Goal: Transaction & Acquisition: Purchase product/service

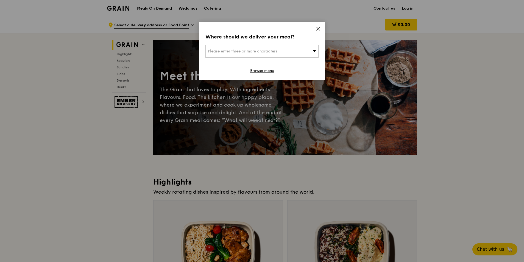
click at [317, 29] on icon at bounding box center [318, 28] width 5 height 5
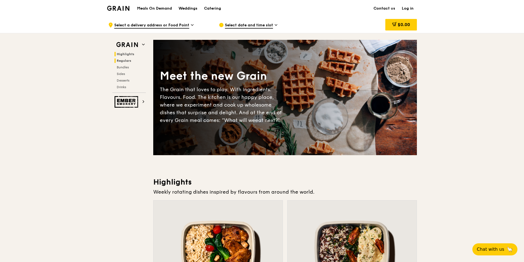
click at [129, 61] on span "Regulars" at bounding box center [124, 61] width 15 height 4
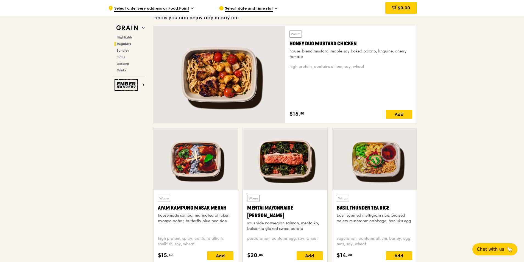
scroll to position [389, 0]
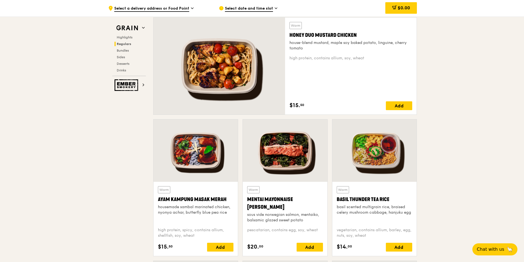
click at [278, 164] on div at bounding box center [285, 150] width 84 height 62
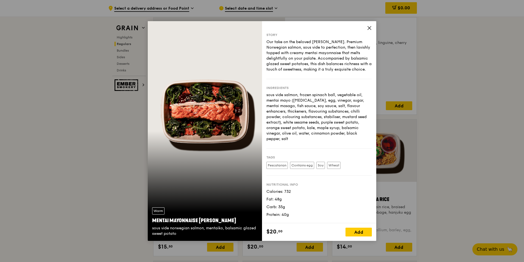
click at [367, 29] on icon at bounding box center [369, 28] width 5 height 5
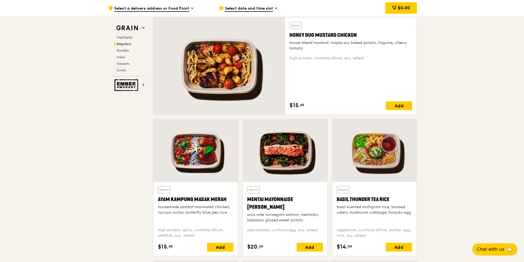
click at [193, 155] on div at bounding box center [195, 150] width 84 height 62
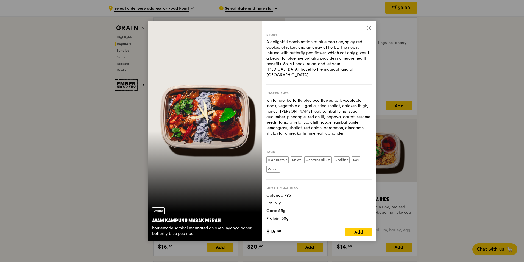
click at [369, 30] on icon at bounding box center [369, 28] width 5 height 5
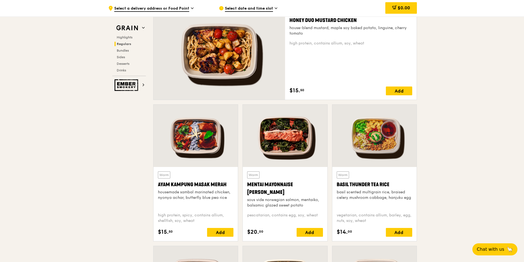
scroll to position [416, 0]
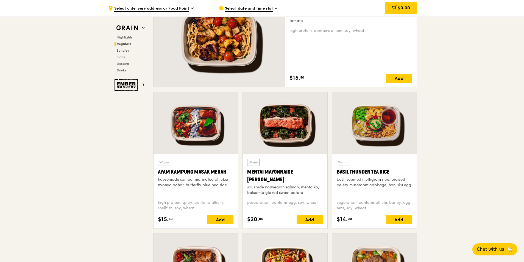
click at [299, 145] on div at bounding box center [285, 123] width 84 height 62
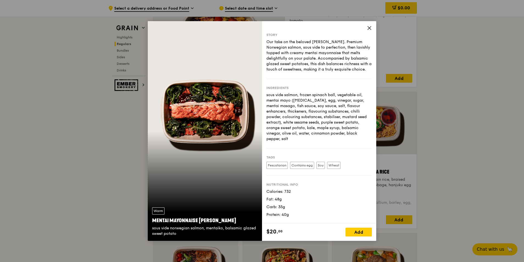
click at [371, 27] on icon at bounding box center [369, 28] width 5 height 5
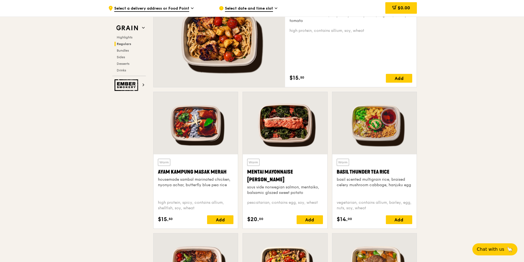
click at [369, 135] on div at bounding box center [374, 123] width 84 height 62
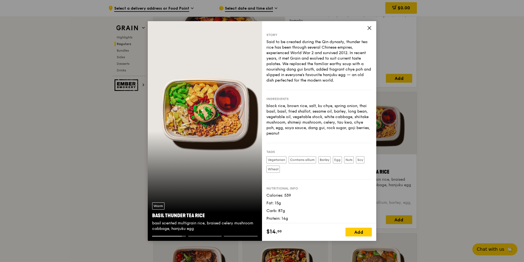
click at [369, 28] on icon at bounding box center [369, 28] width 5 height 5
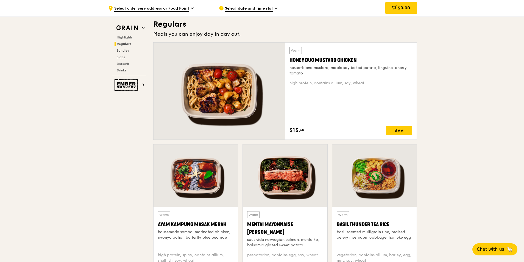
scroll to position [361, 0]
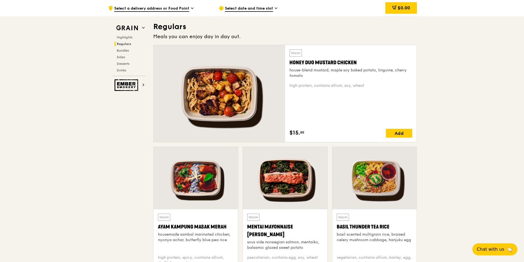
click at [314, 62] on div "Honey Duo Mustard Chicken" at bounding box center [350, 63] width 123 height 8
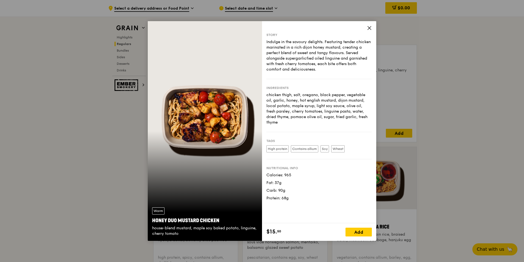
click at [368, 27] on icon at bounding box center [369, 28] width 5 height 5
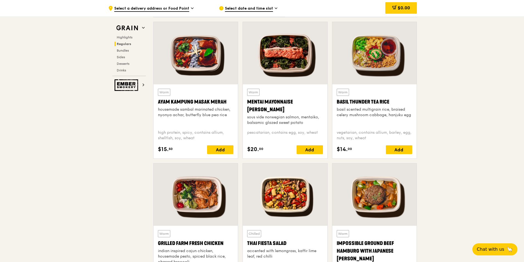
scroll to position [498, 0]
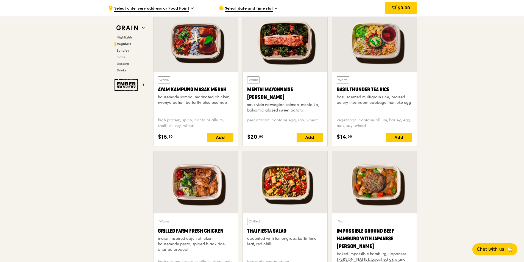
click at [206, 187] on div at bounding box center [195, 182] width 84 height 62
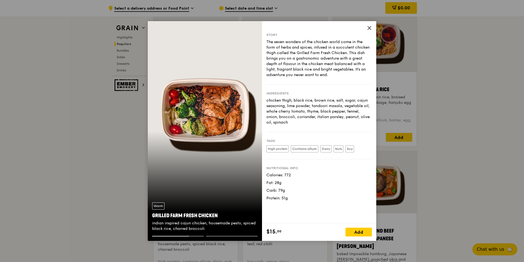
click at [368, 27] on icon at bounding box center [369, 28] width 5 height 5
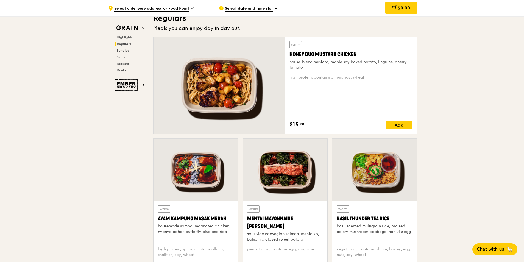
scroll to position [361, 0]
